Goal: Information Seeking & Learning: Compare options

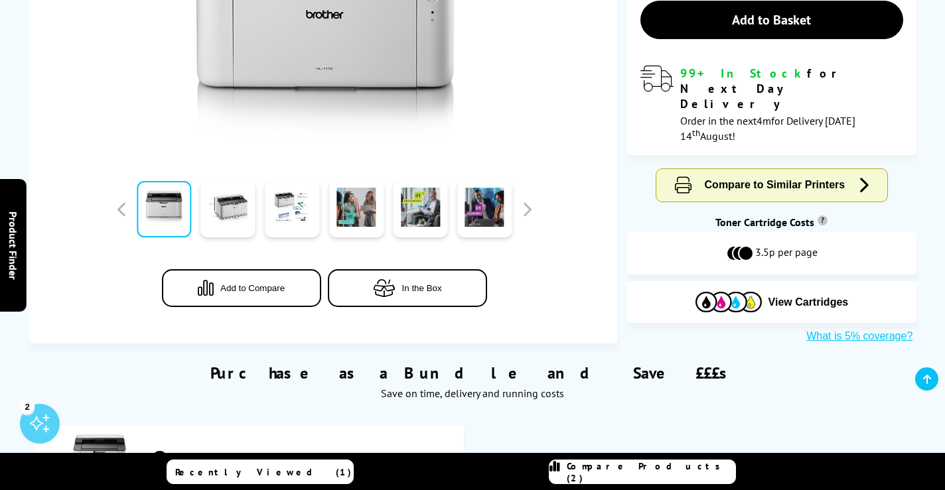
scroll to position [439, 0]
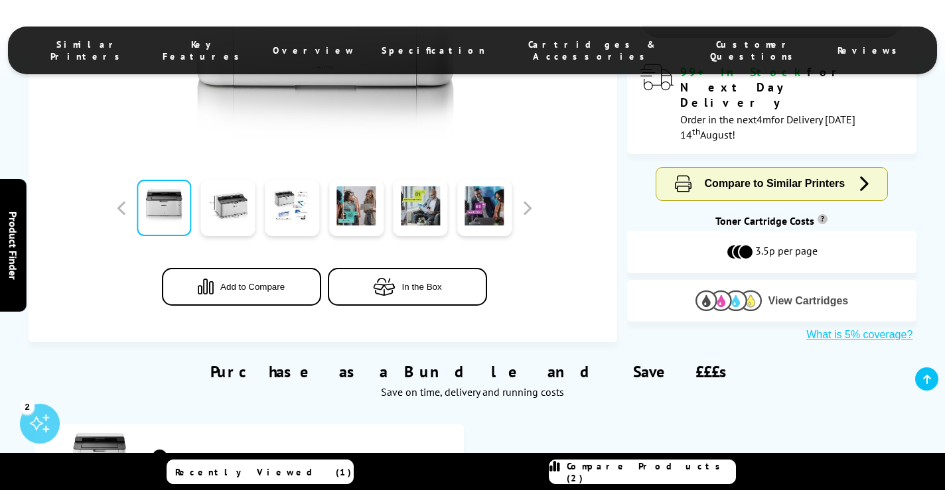
click at [791, 295] on span "View Cartridges" at bounding box center [808, 301] width 80 height 12
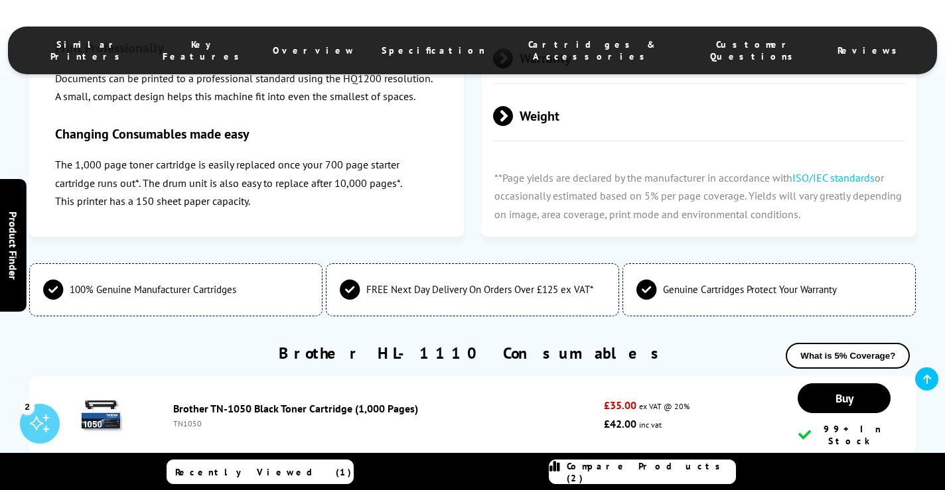
scroll to position [2993, 0]
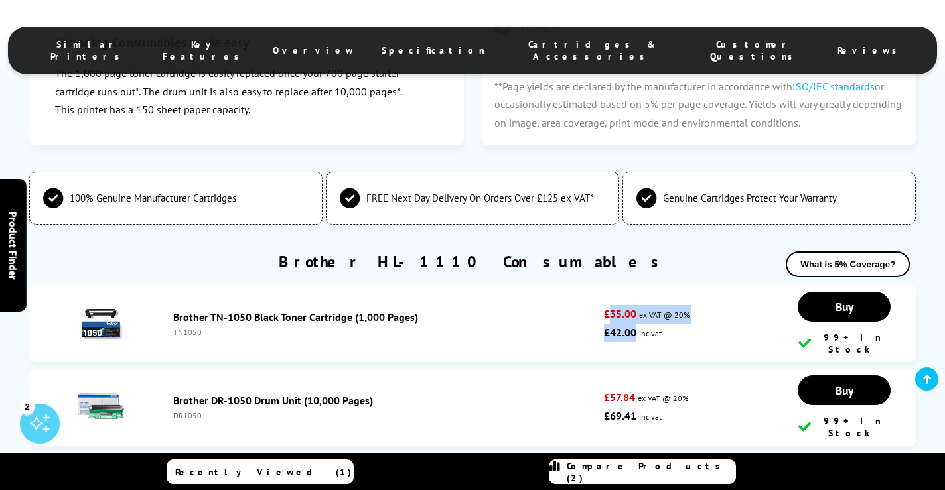
drag, startPoint x: 610, startPoint y: 234, endPoint x: 637, endPoint y: 257, distance: 35.3
click at [637, 305] on div "£35.00 ex VAT @ 20% £42.00 inc vat" at bounding box center [691, 323] width 175 height 37
click at [608, 326] on strong "£42.00" at bounding box center [620, 332] width 33 height 13
drag, startPoint x: 609, startPoint y: 255, endPoint x: 636, endPoint y: 255, distance: 27.2
click at [636, 324] on p "£42.00 inc vat" at bounding box center [691, 333] width 175 height 19
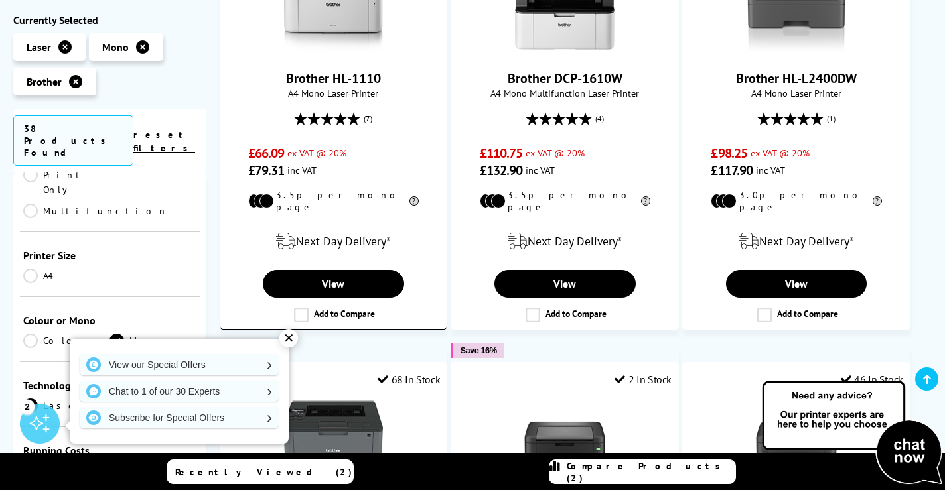
scroll to position [1249, 0]
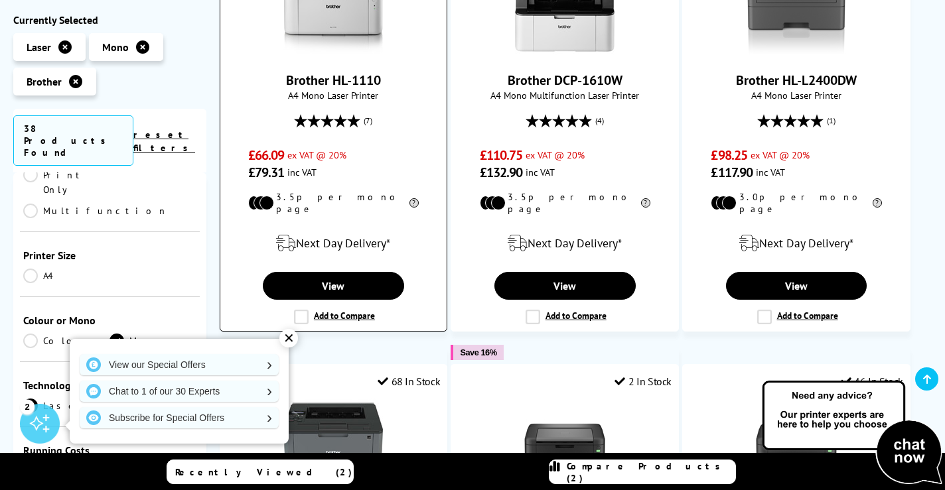
drag, startPoint x: 382, startPoint y: 62, endPoint x: 285, endPoint y: 62, distance: 97.5
click at [285, 72] on span "Brother HL-1110" at bounding box center [333, 80] width 206 height 17
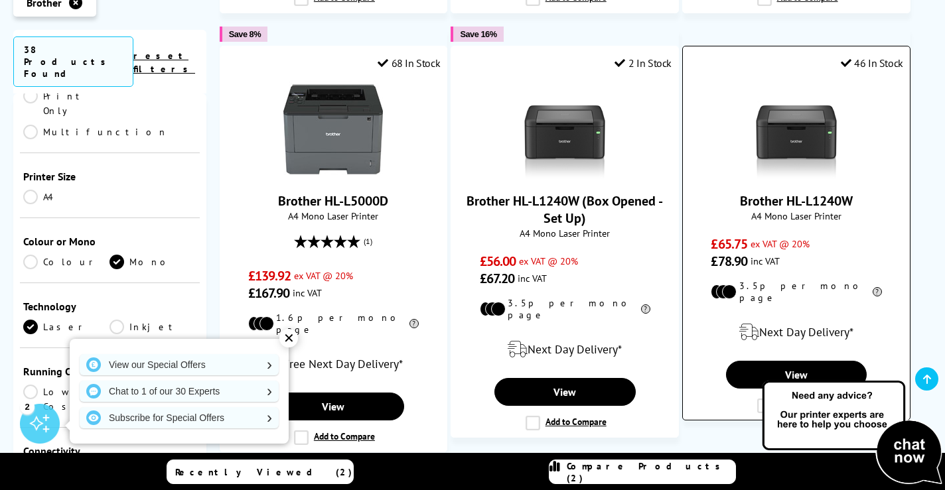
scroll to position [1614, 0]
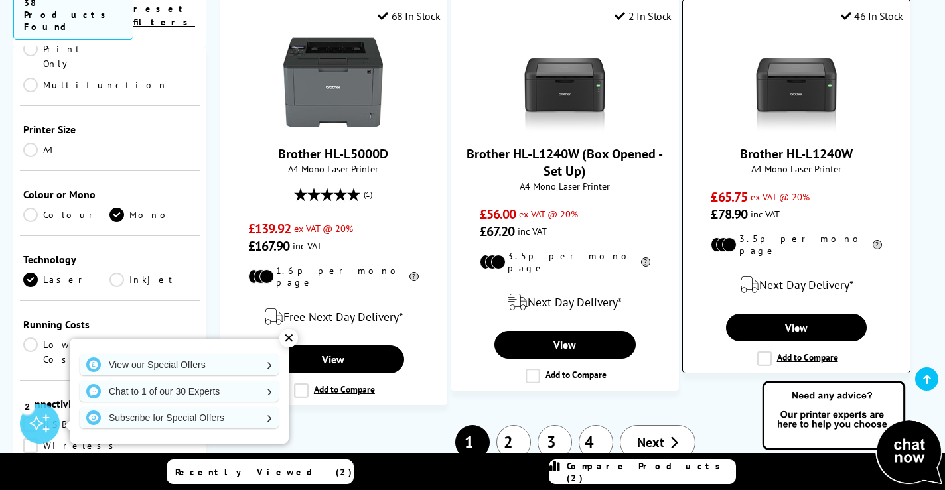
click at [790, 64] on img at bounding box center [796, 83] width 100 height 100
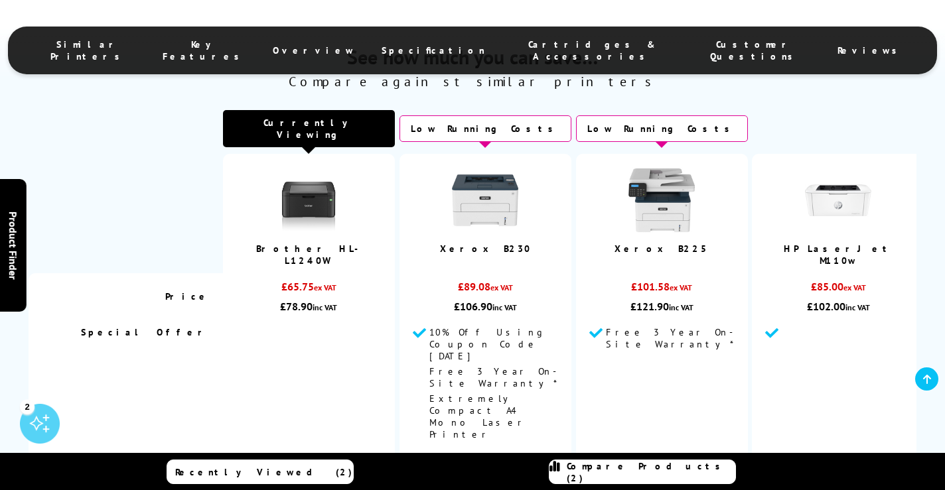
scroll to position [978, 0]
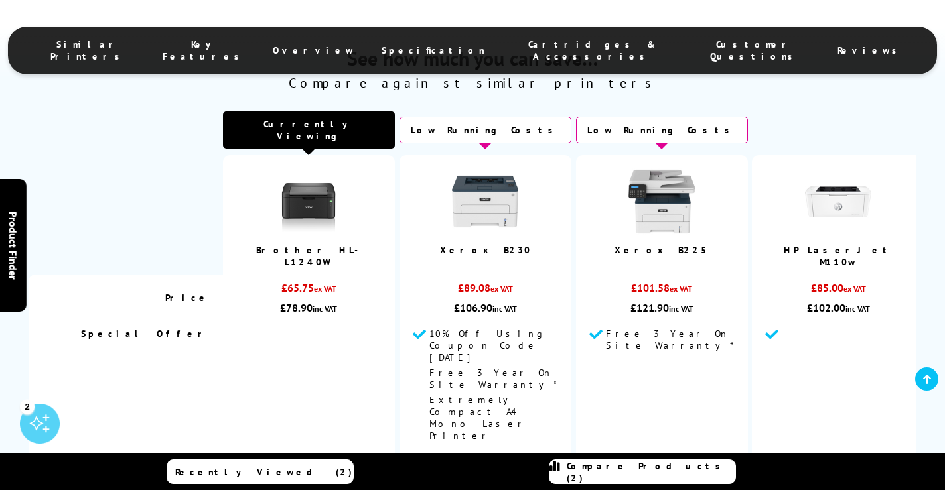
drag, startPoint x: 464, startPoint y: 205, endPoint x: 485, endPoint y: 205, distance: 21.2
click at [485, 281] on div "£89.08 ex VAT" at bounding box center [485, 291] width 145 height 20
drag, startPoint x: 457, startPoint y: 227, endPoint x: 490, endPoint y: 226, distance: 33.2
click at [490, 301] on div "£106.90 inc VAT" at bounding box center [485, 307] width 145 height 13
click at [486, 169] on img at bounding box center [485, 202] width 66 height 66
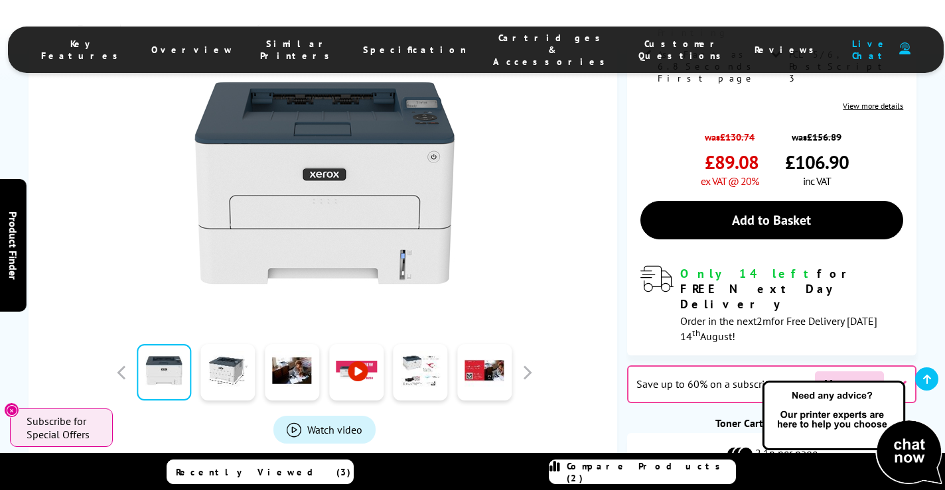
scroll to position [485, 0]
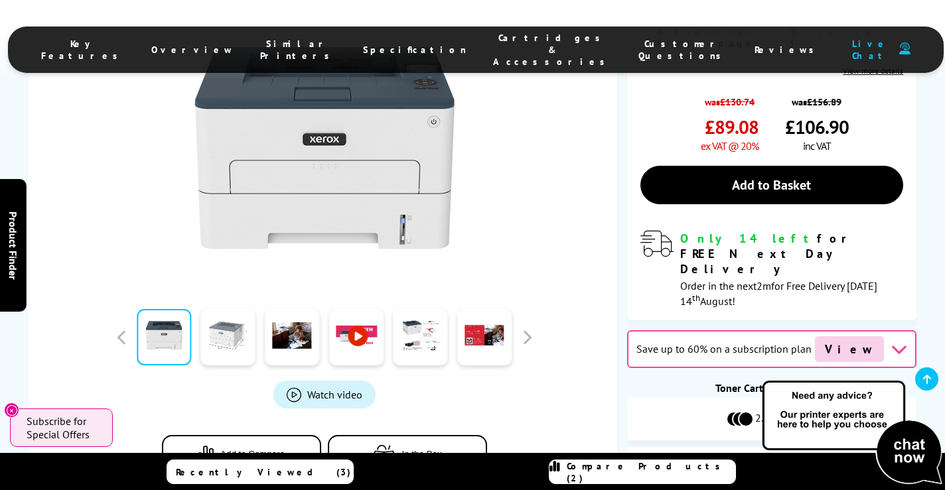
click at [232, 309] on link at bounding box center [228, 337] width 54 height 56
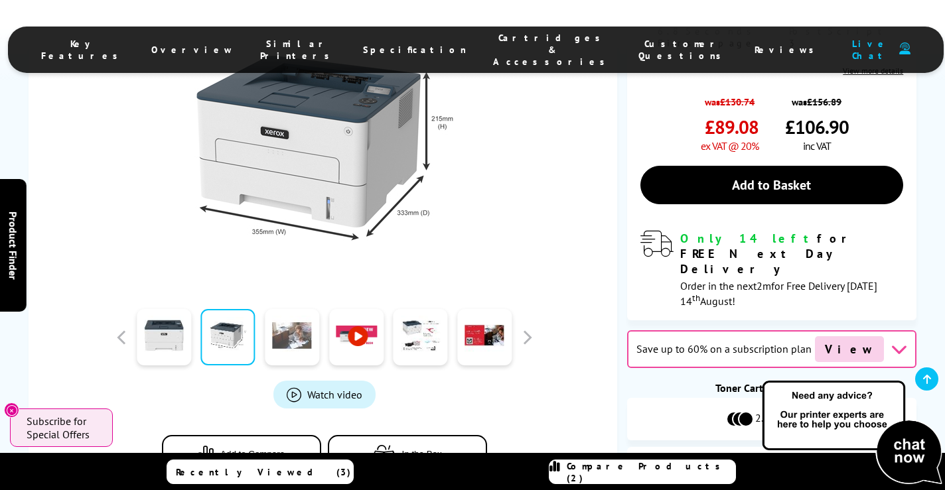
click at [297, 309] on link at bounding box center [292, 337] width 54 height 56
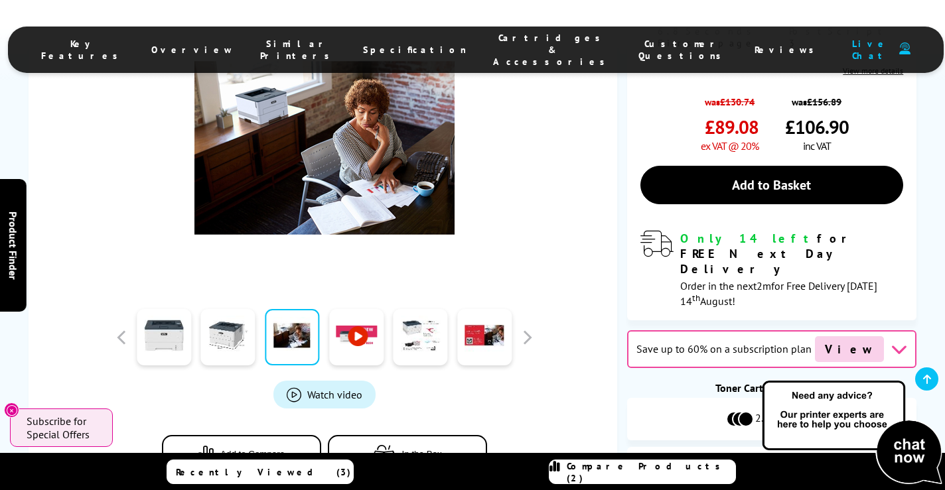
click at [356, 309] on link at bounding box center [356, 337] width 54 height 56
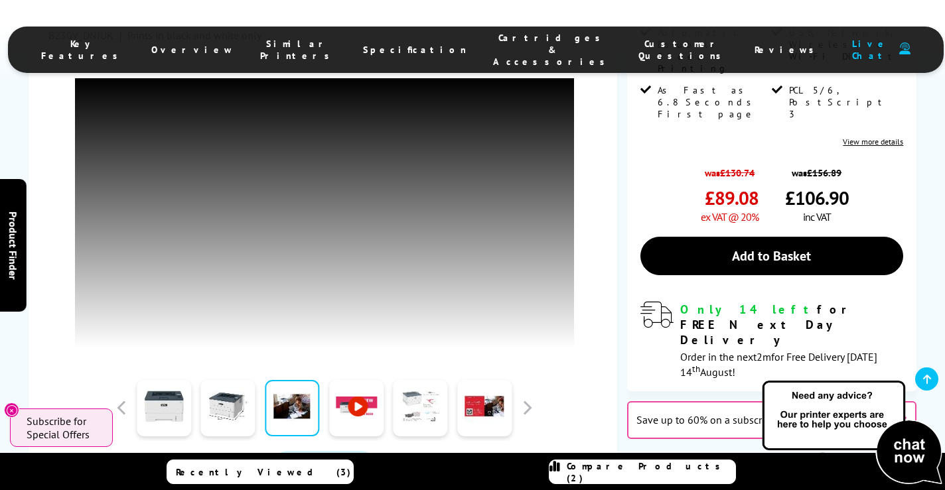
scroll to position [409, 0]
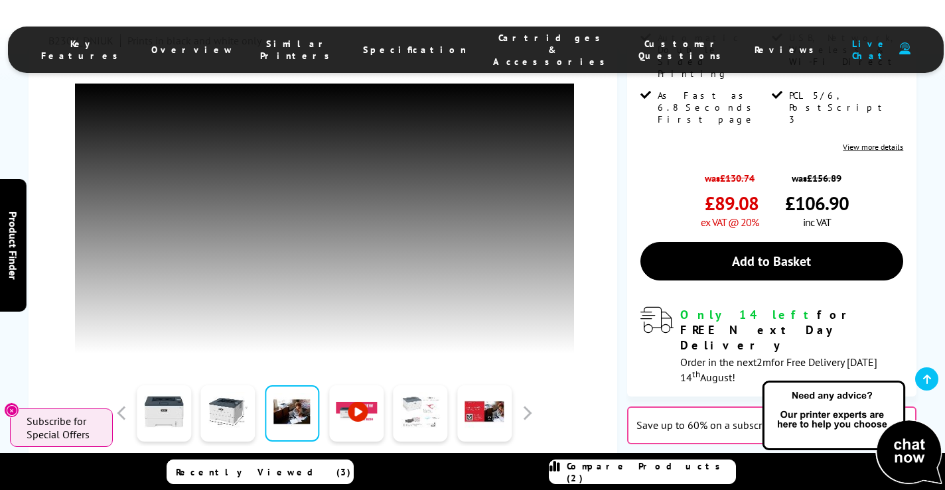
click at [423, 385] on link at bounding box center [420, 413] width 54 height 56
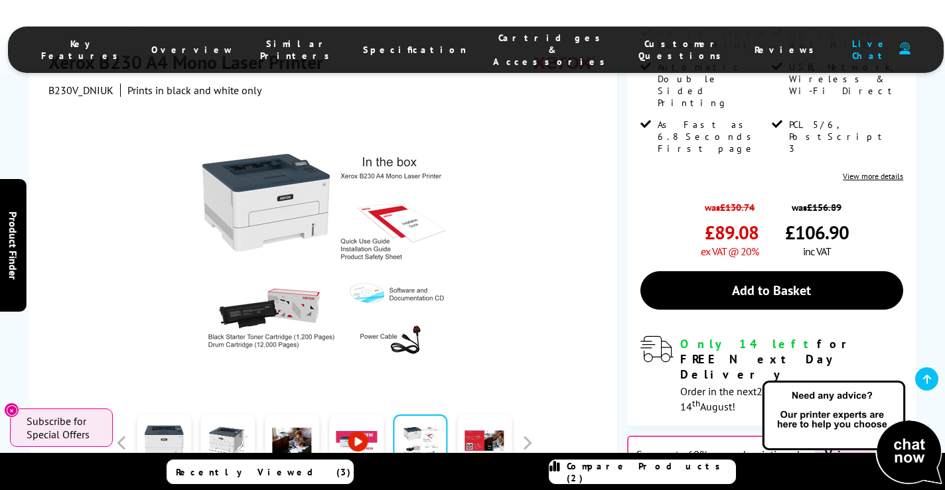
scroll to position [377, 0]
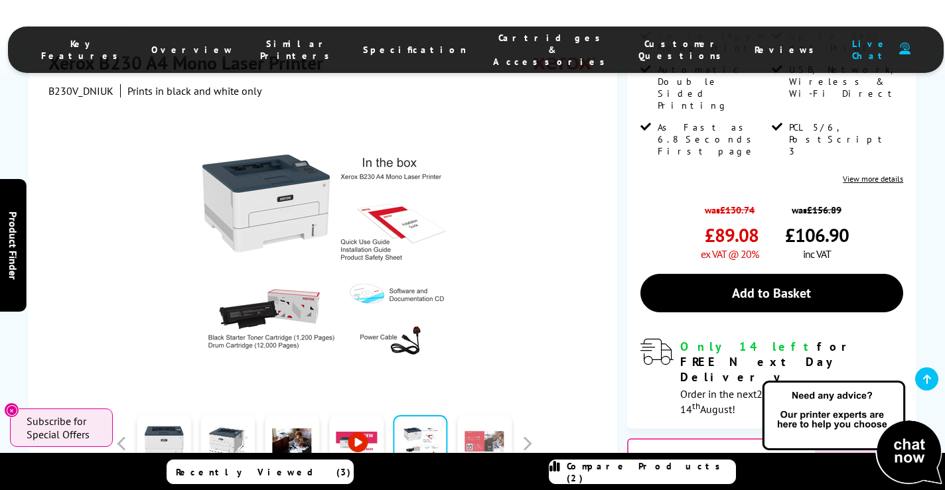
click at [488, 416] on link at bounding box center [484, 444] width 54 height 56
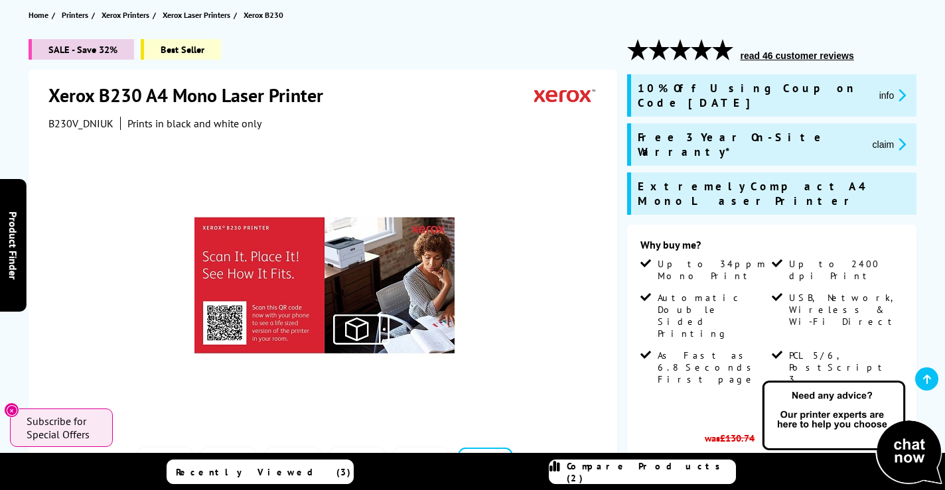
scroll to position [125, 0]
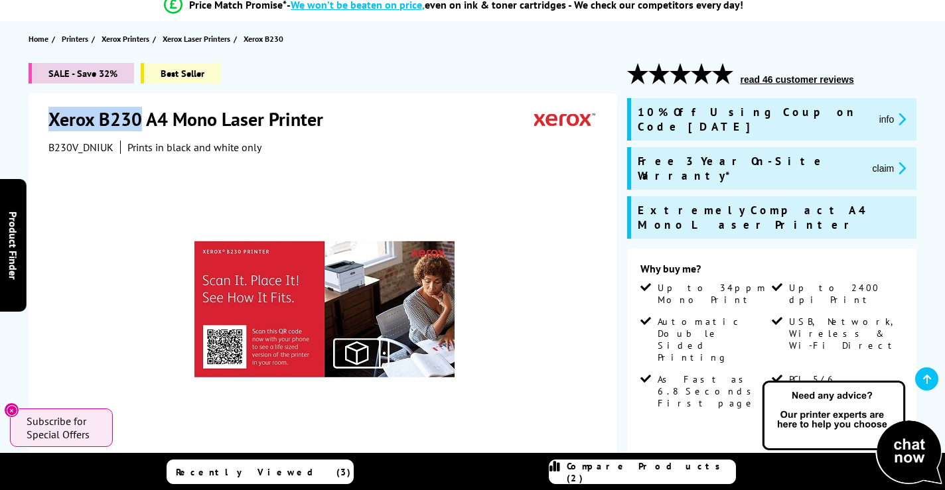
drag, startPoint x: 50, startPoint y: 115, endPoint x: 141, endPoint y: 116, distance: 90.2
click at [141, 116] on h1 "Xerox B230 A4 Mono Laser Printer" at bounding box center [192, 119] width 288 height 25
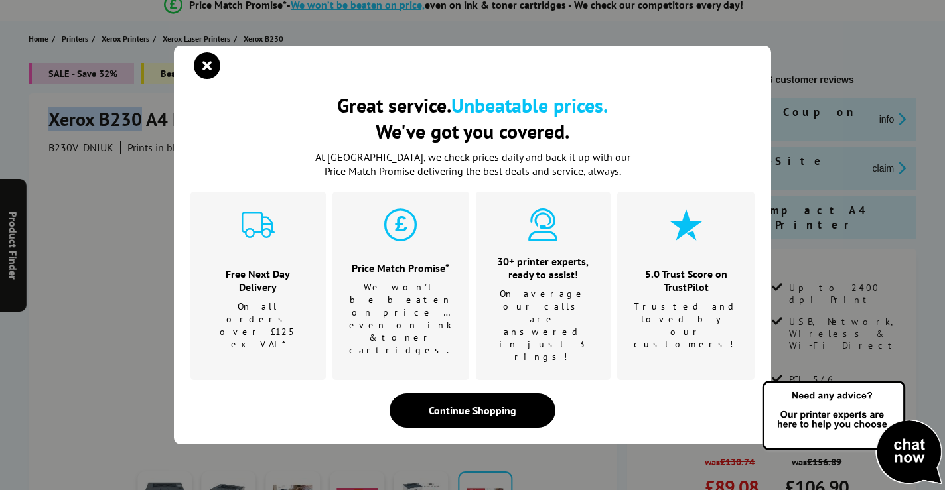
copy h1 "Xerox B230"
click at [208, 79] on icon "close modal" at bounding box center [207, 65] width 27 height 27
